Goal: Task Accomplishment & Management: Use online tool/utility

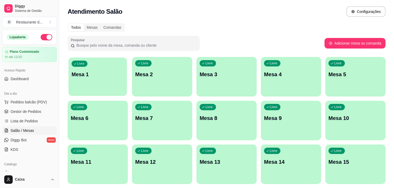
click at [104, 80] on div "Livre Mesa 1" at bounding box center [97, 74] width 58 height 32
click at [57, 167] on button "Toggle Sidebar" at bounding box center [59, 94] width 4 height 188
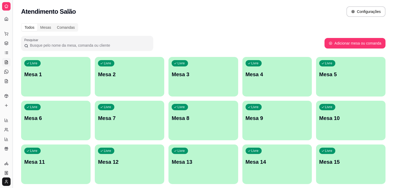
click at [57, 167] on div "Livre Mesa 11" at bounding box center [55, 161] width 67 height 32
click at [11, 150] on button "Toggle Sidebar" at bounding box center [12, 94] width 4 height 188
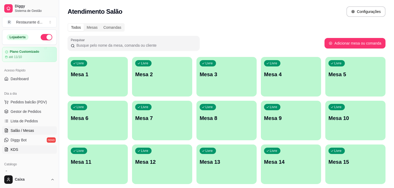
click at [11, 150] on ul "Pedidos balcão (PDV) Gestor de Pedidos Lista de Pedidos Salão / Mesas Diggy Bot…" at bounding box center [29, 126] width 55 height 56
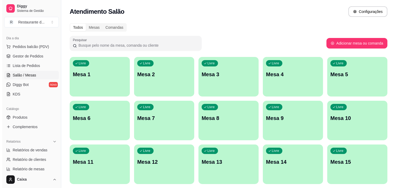
scroll to position [59, 0]
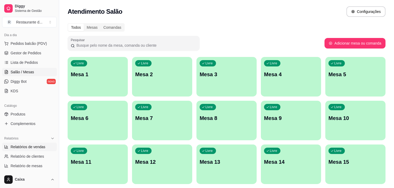
click at [32, 148] on span "Relatórios de vendas" at bounding box center [28, 146] width 35 height 5
select select "ALL"
select select "0"
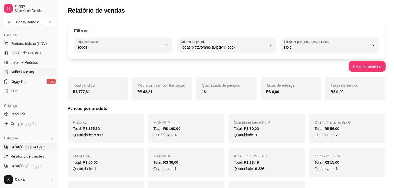
click at [35, 70] on link "Salão / Mesas" at bounding box center [29, 72] width 55 height 8
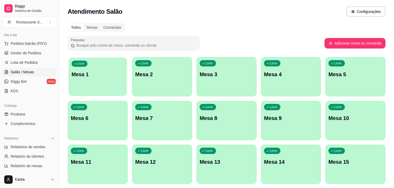
click at [112, 91] on div "button" at bounding box center [97, 93] width 58 height 6
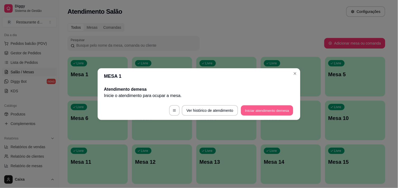
click at [265, 111] on button "Iniciar atendimento de mesa" at bounding box center [267, 110] width 52 height 10
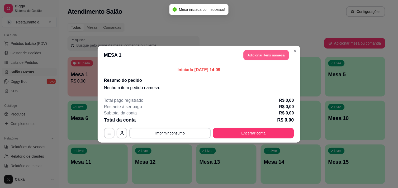
click at [269, 54] on button "Adicionar itens na mesa" at bounding box center [266, 55] width 45 height 10
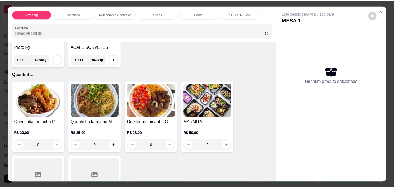
scroll to position [70, 0]
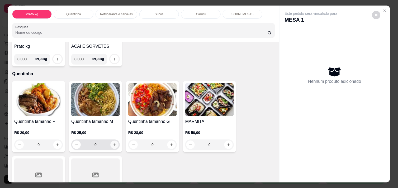
click at [115, 141] on button "increase-product-quantity" at bounding box center [115, 145] width 8 height 8
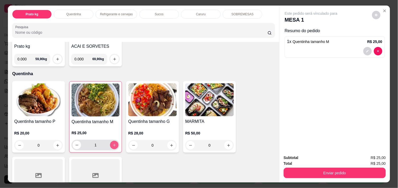
click at [115, 141] on button "increase-product-quantity" at bounding box center [114, 145] width 8 height 8
click at [114, 144] on icon "increase-product-quantity" at bounding box center [114, 145] width 4 height 4
type input "3"
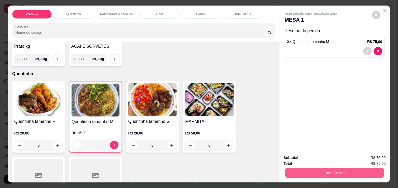
click at [331, 168] on button "Enviar pedido" at bounding box center [334, 173] width 99 height 10
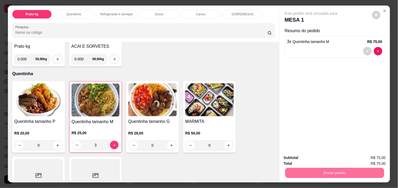
click at [333, 158] on button "Registrar cliente" at bounding box center [337, 158] width 34 height 10
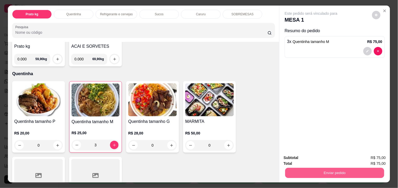
click at [349, 168] on button "Enviar pedido" at bounding box center [334, 173] width 99 height 10
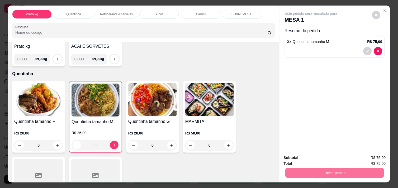
click at [367, 160] on button "Enviar pedido" at bounding box center [372, 158] width 29 height 10
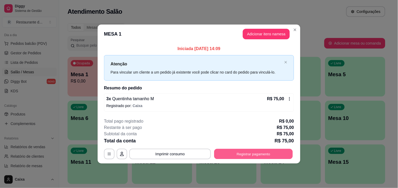
click at [241, 150] on button "Registrar pagamento" at bounding box center [253, 154] width 79 height 10
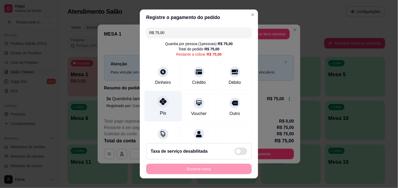
click at [160, 108] on div "Pix" at bounding box center [163, 106] width 37 height 31
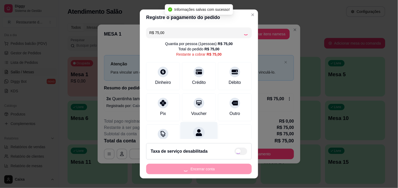
type input "R$ 0,00"
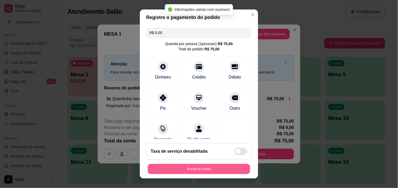
click at [192, 170] on button "Encerrar conta" at bounding box center [199, 169] width 102 height 10
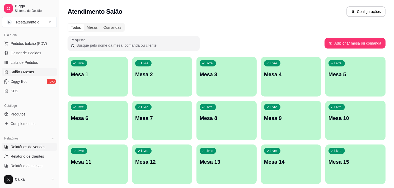
click at [37, 149] on span "Relatórios de vendas" at bounding box center [28, 146] width 35 height 5
select select "ALL"
select select "0"
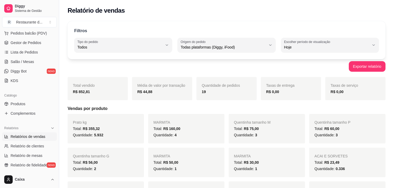
scroll to position [70, 0]
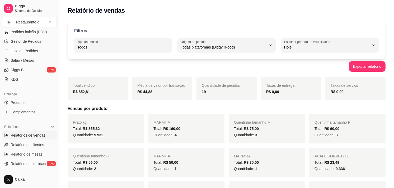
click at [147, 162] on div "Prato kg Total: R$ 355,32 Quantidade: 5.932 MARMITA Total: R$ 160,00 Quantidade…" at bounding box center [227, 162] width 318 height 97
